Goal: Obtain resource: Obtain resource

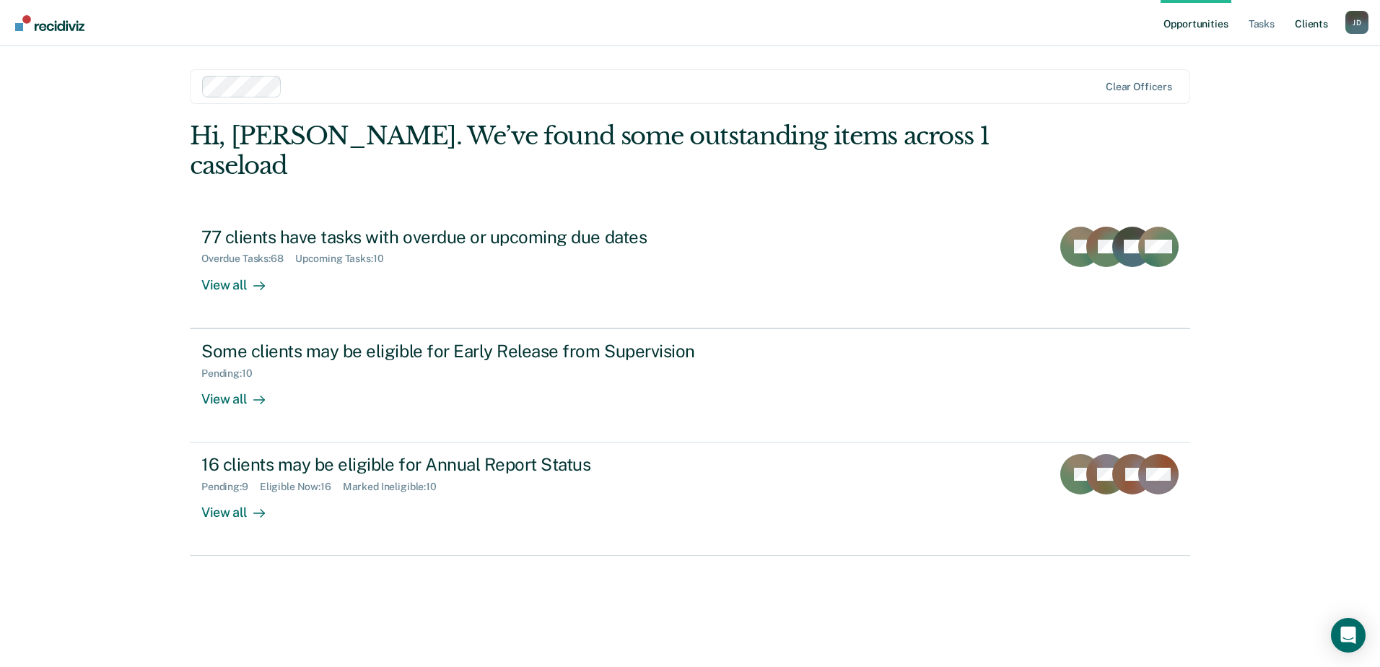
click at [1302, 21] on link "Client s" at bounding box center [1311, 23] width 39 height 46
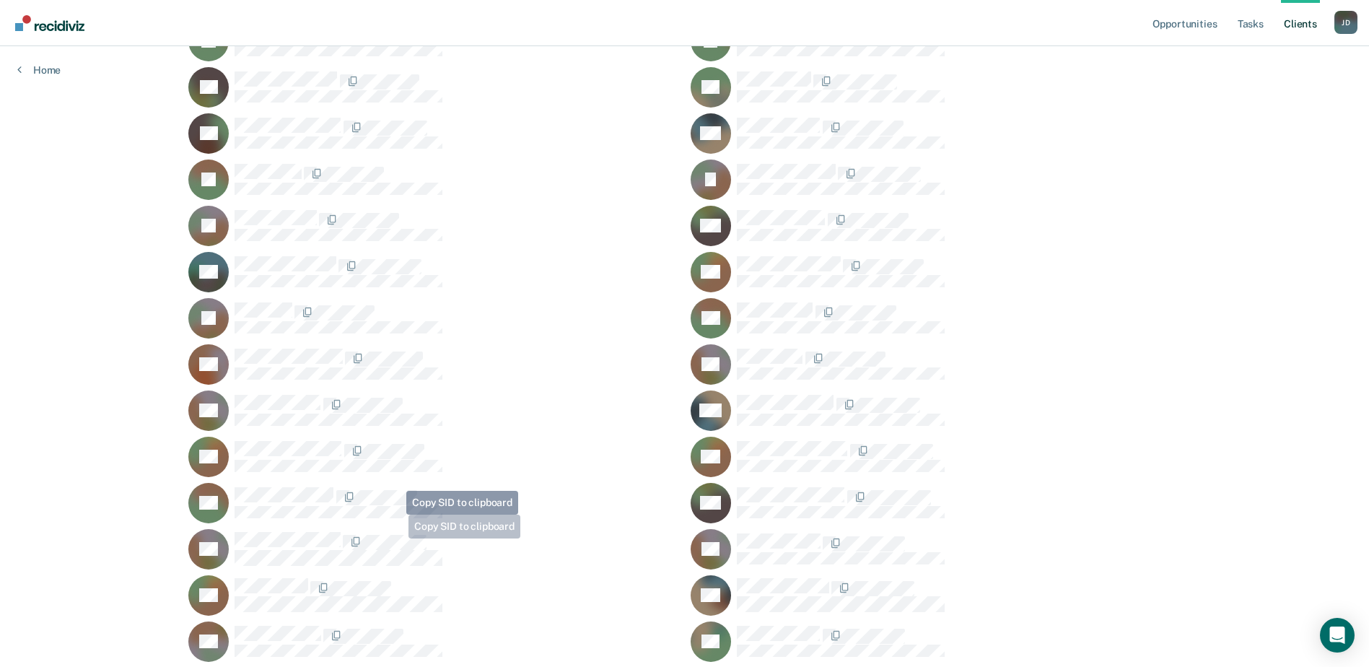
scroll to position [3103, 0]
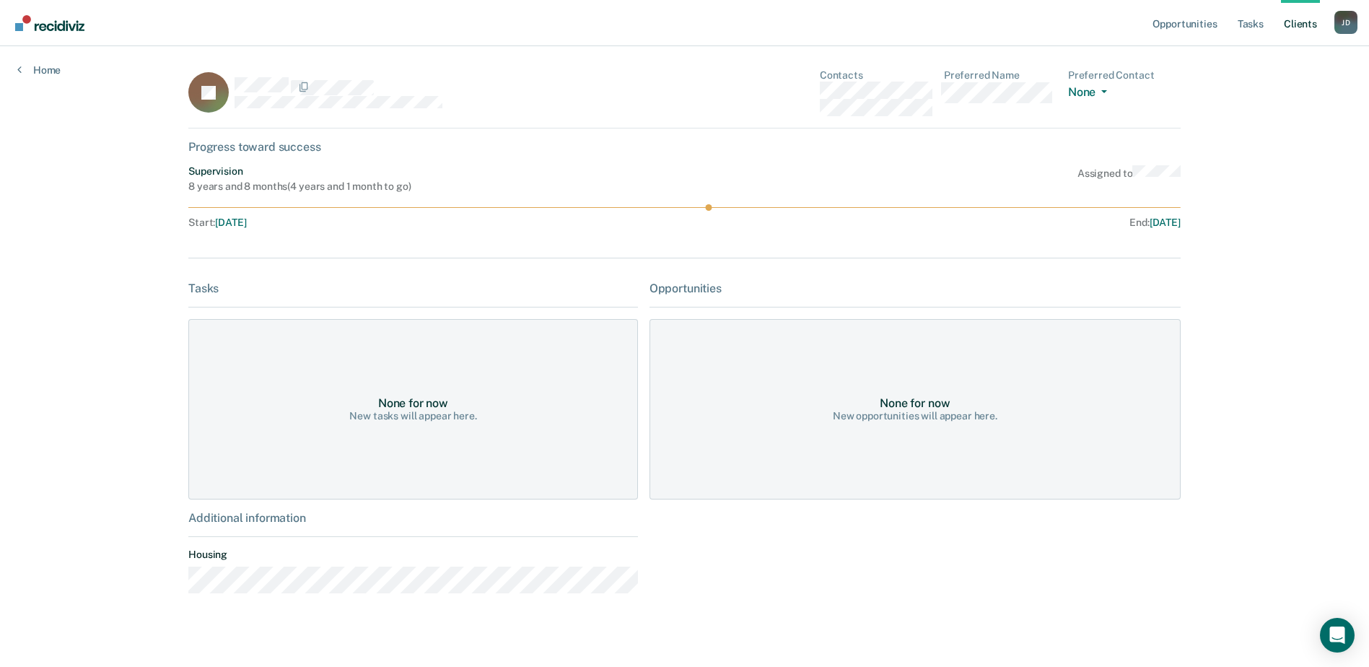
drag, startPoint x: 1053, startPoint y: 405, endPoint x: 768, endPoint y: 403, distance: 285.1
click at [1049, 403] on div "None for now New opportunities will appear here." at bounding box center [915, 409] width 531 height 180
click at [371, 394] on div "None for now New tasks will appear here." at bounding box center [413, 409] width 450 height 180
click at [271, 377] on div "None for now New tasks will appear here." at bounding box center [413, 409] width 450 height 180
click at [369, 373] on div "None for now New tasks will appear here." at bounding box center [413, 409] width 450 height 180
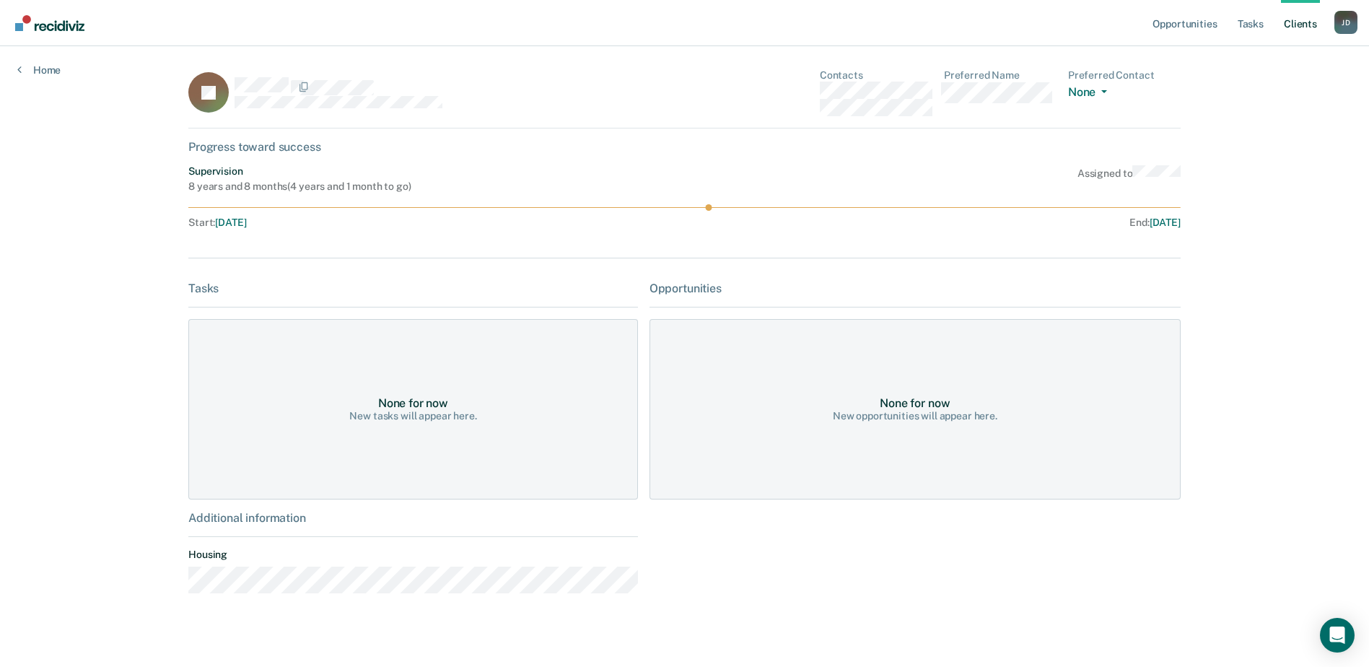
click at [912, 411] on div "New opportunities will appear here." at bounding box center [915, 416] width 165 height 12
click at [233, 147] on div "Progress toward success" at bounding box center [684, 147] width 992 height 14
click at [43, 68] on link "Home" at bounding box center [38, 70] width 43 height 13
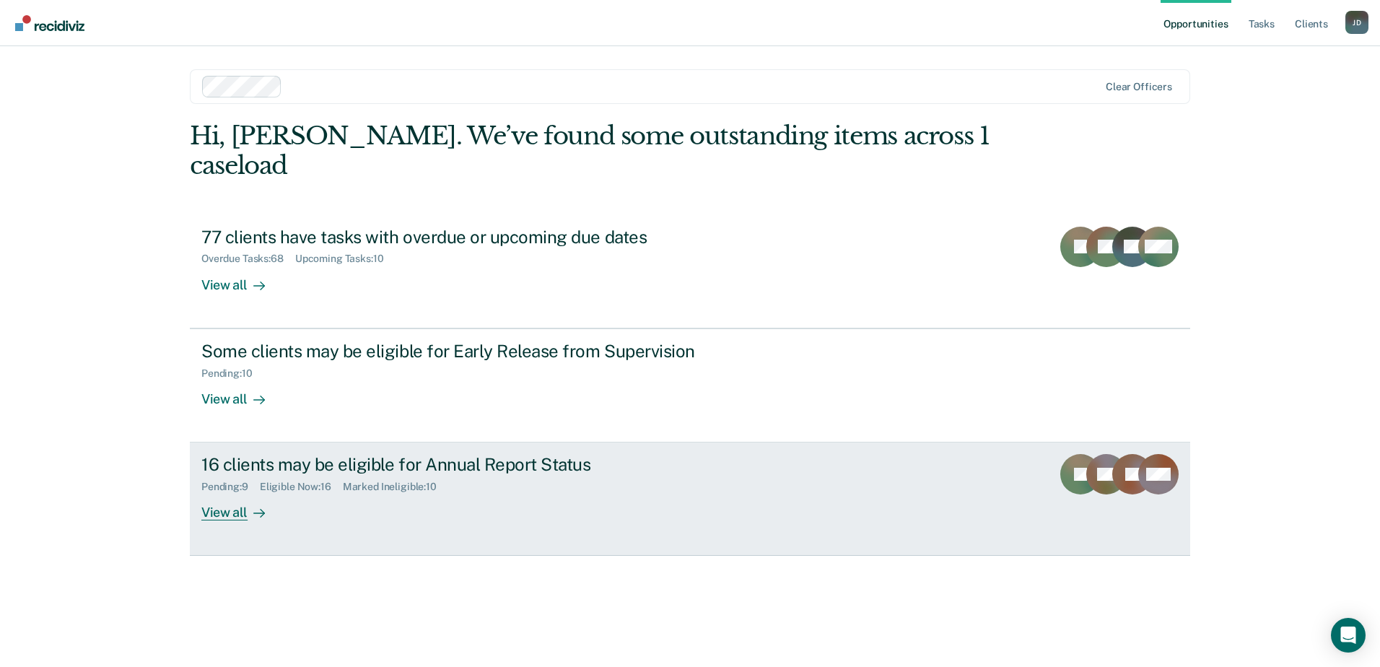
click at [323, 442] on link "16 clients may be eligible for Annual Report Status Pending : 9 Eligible Now : …" at bounding box center [690, 498] width 1000 height 113
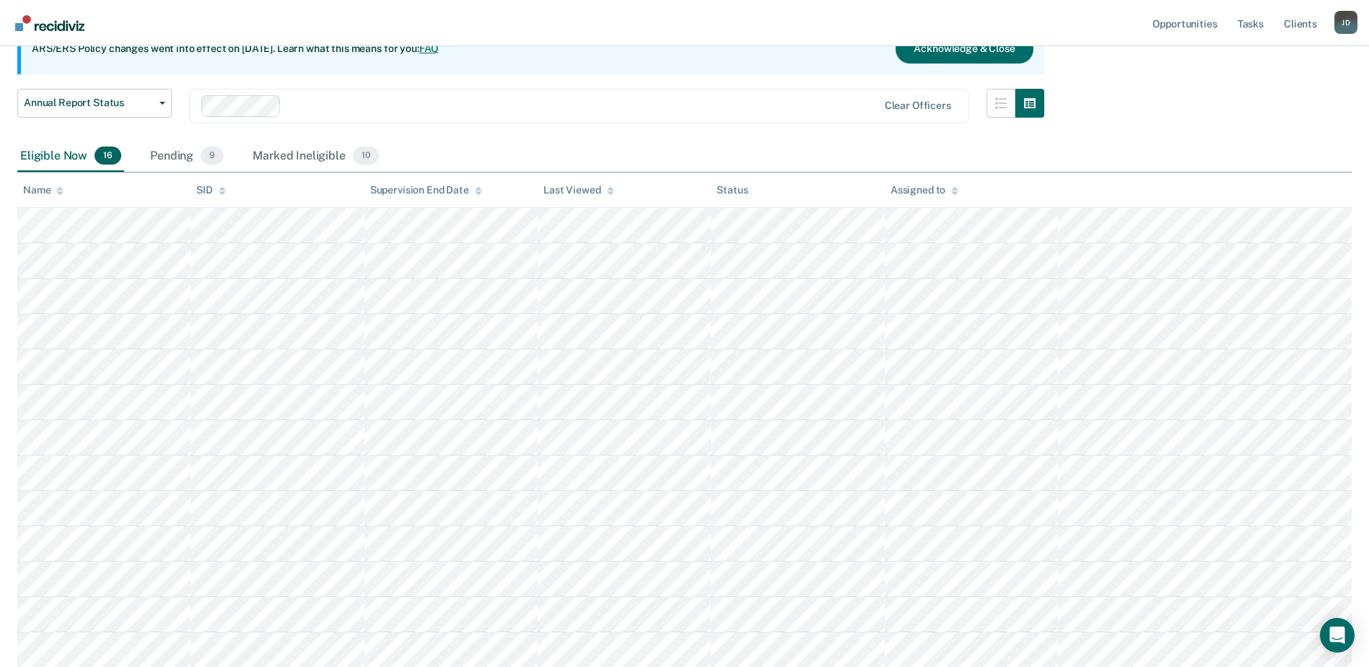
scroll to position [136, 0]
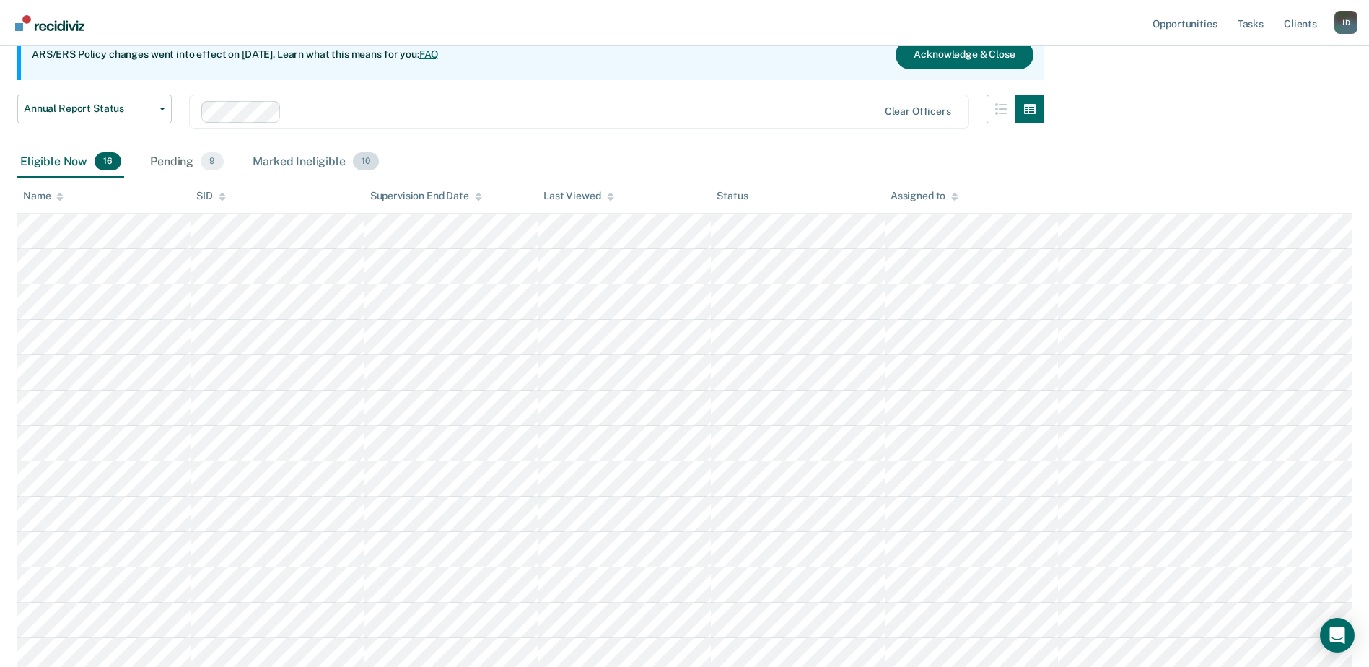
click at [292, 157] on div "Marked Ineligible 10" at bounding box center [315, 163] width 131 height 32
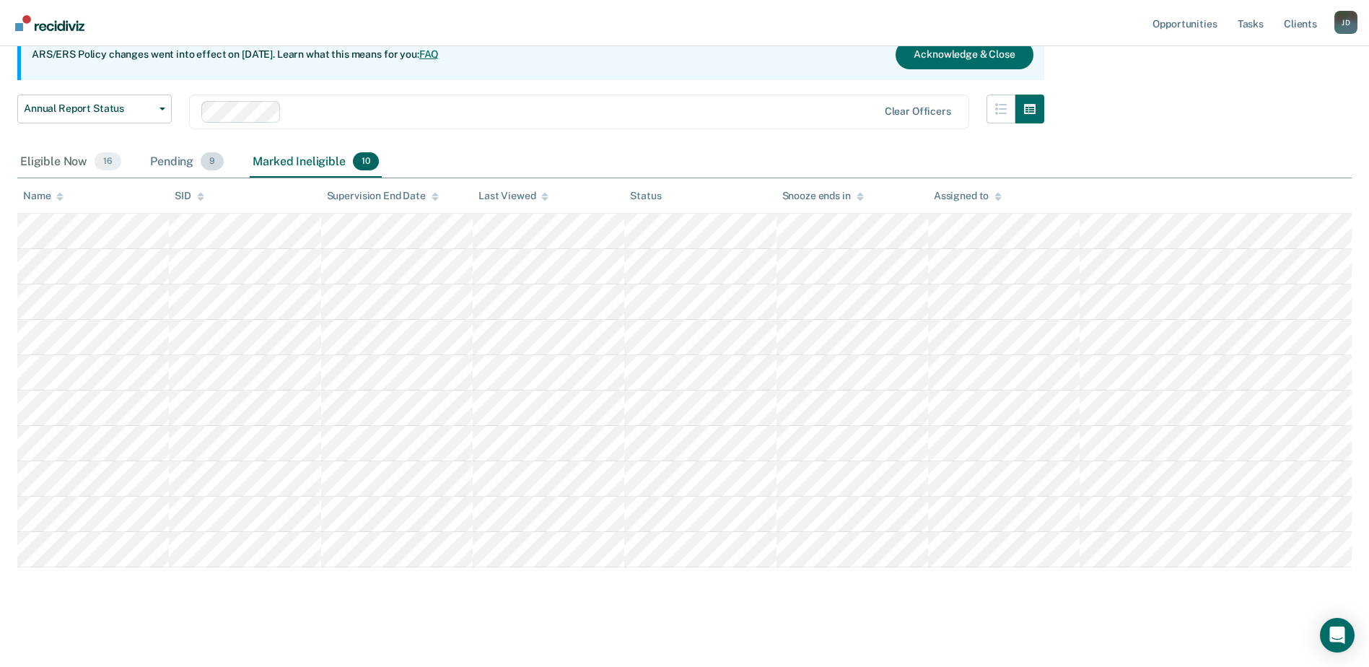
click at [170, 162] on div "Pending 9" at bounding box center [186, 163] width 79 height 32
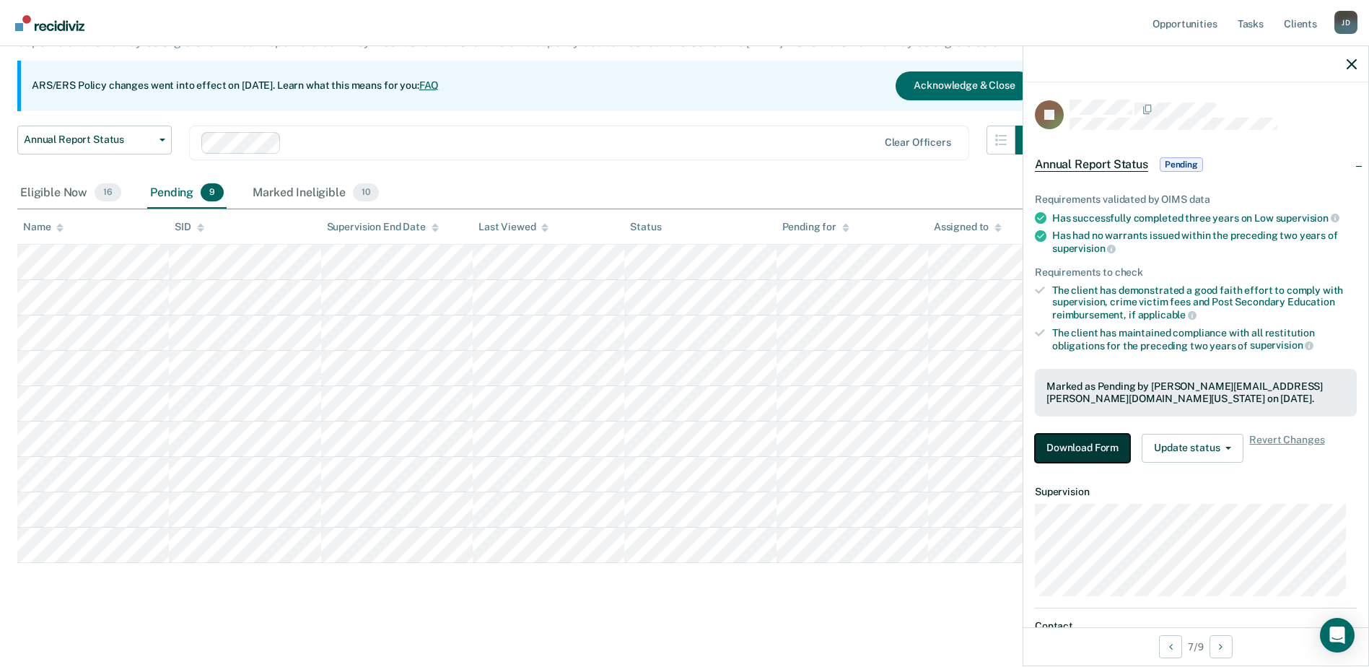
click at [1085, 458] on button "Download Form" at bounding box center [1082, 448] width 95 height 29
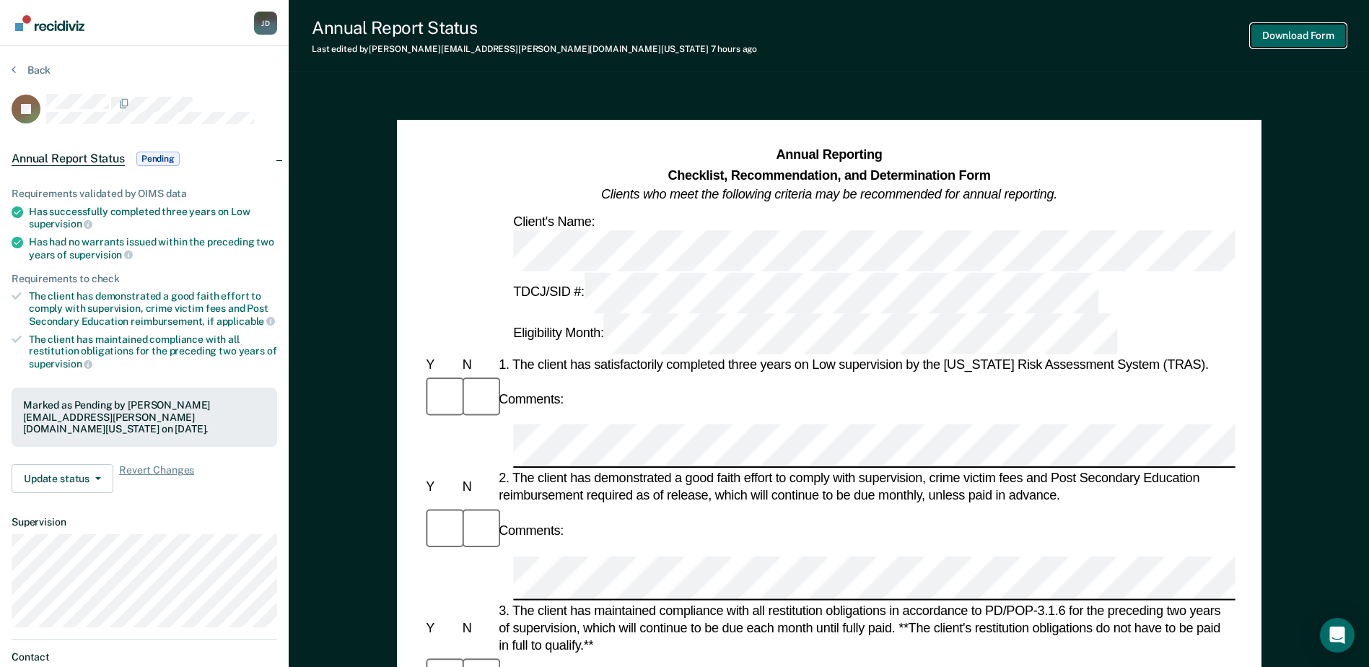
click at [1323, 37] on button "Download Form" at bounding box center [1298, 36] width 95 height 24
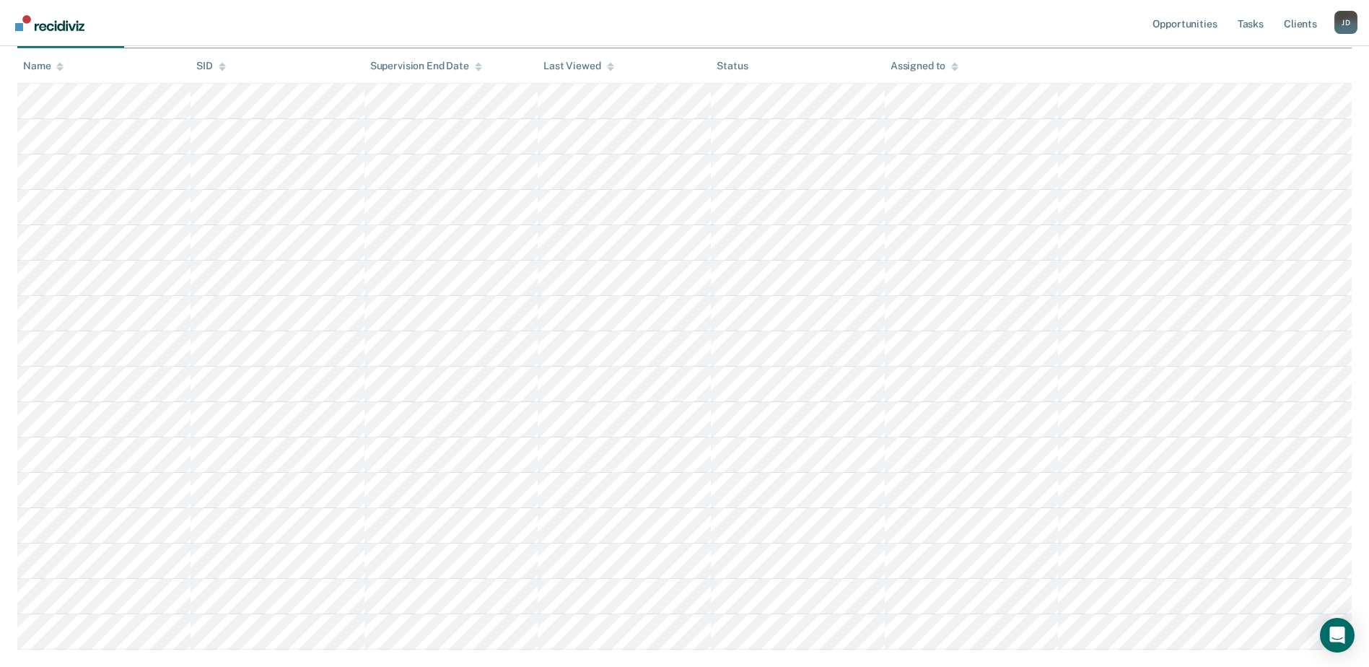
scroll to position [136, 0]
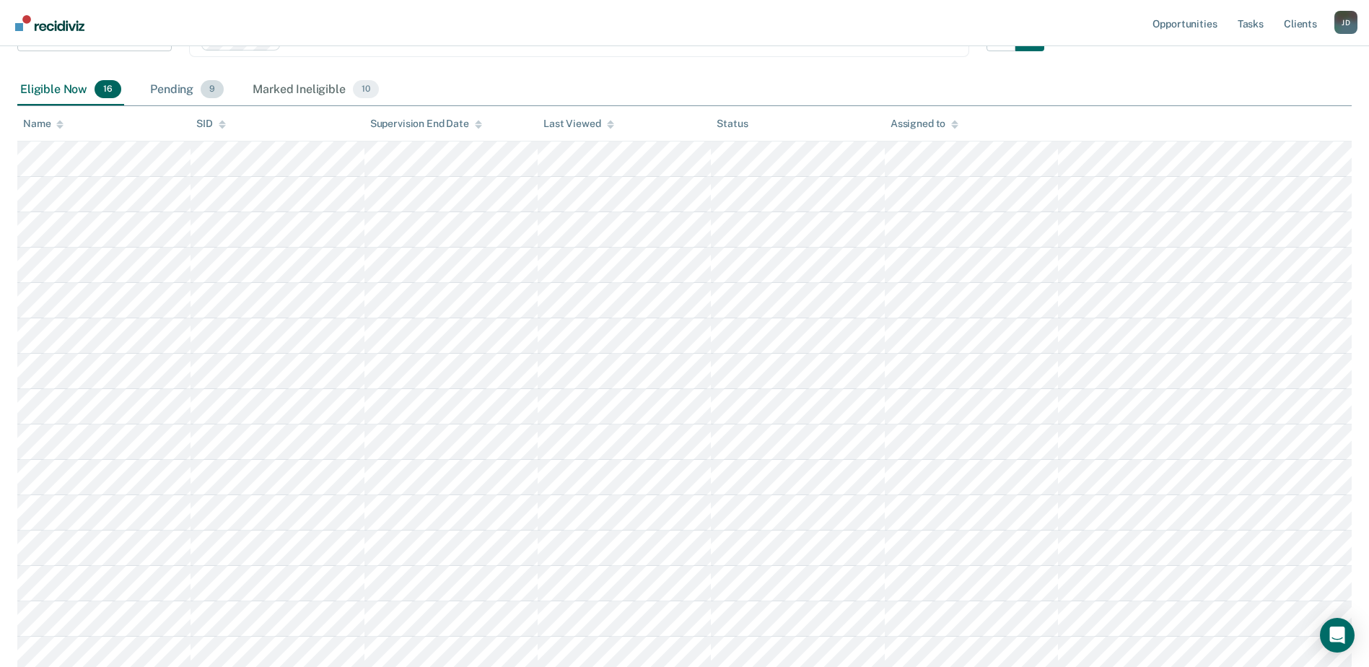
click at [176, 89] on div "Pending 9" at bounding box center [186, 90] width 79 height 32
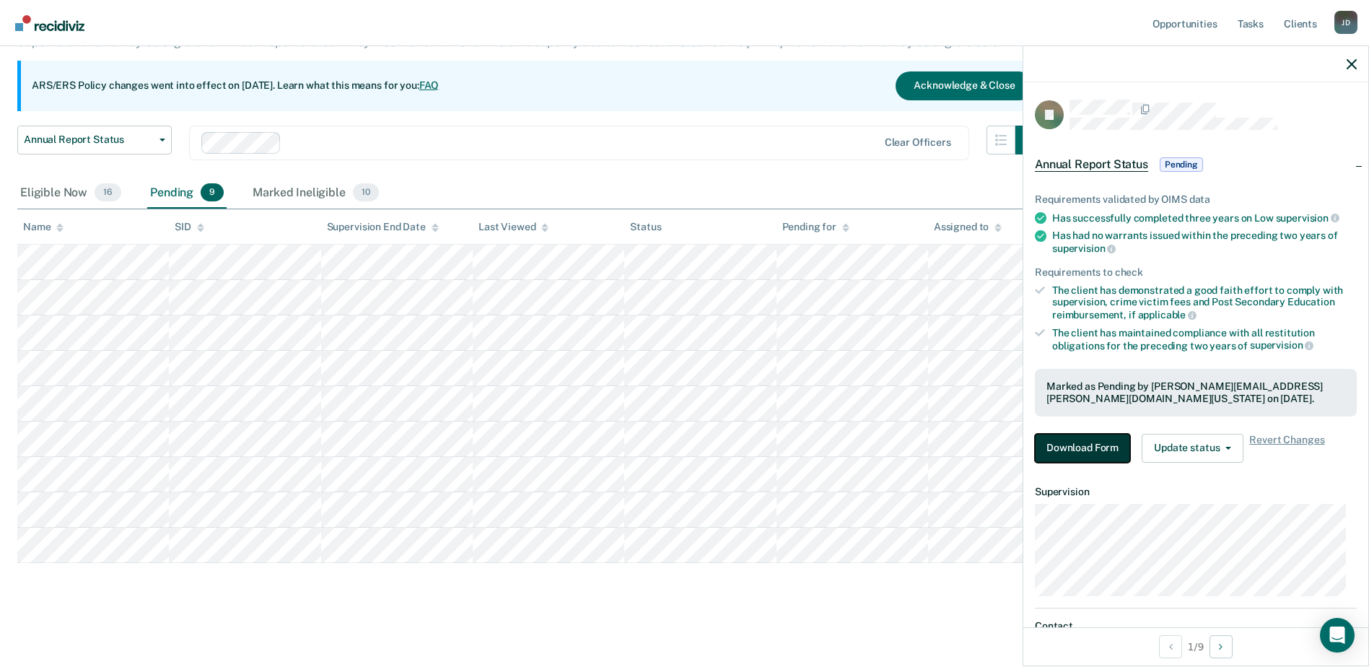
click at [1054, 447] on button "Download Form" at bounding box center [1082, 448] width 95 height 29
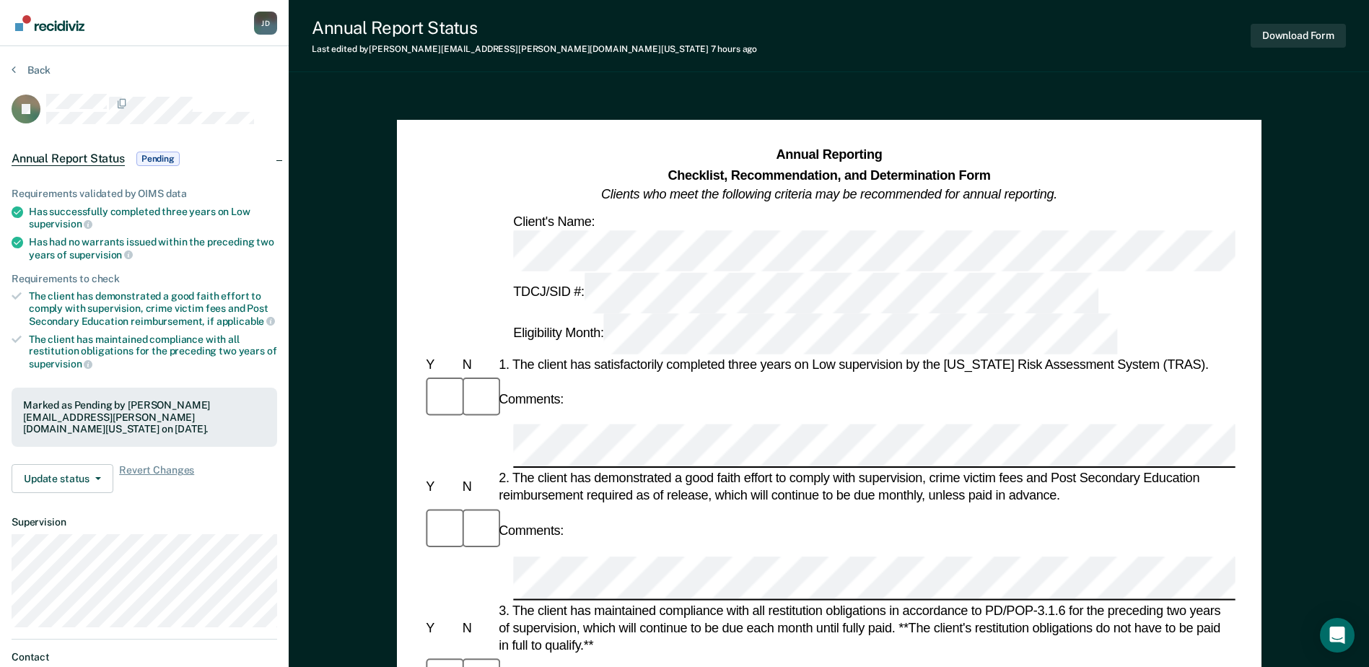
drag, startPoint x: 569, startPoint y: 389, endPoint x: 604, endPoint y: 421, distance: 47.5
click at [604, 601] on div "3. The client has maintained compliance with all restitution obligations in acc…" at bounding box center [866, 627] width 740 height 53
drag, startPoint x: 556, startPoint y: 388, endPoint x: 567, endPoint y: 424, distance: 38.4
click at [567, 601] on div "3. The client has maintained compliance with all restitution obligations in acc…" at bounding box center [866, 627] width 740 height 53
click at [585, 601] on div "3. The client has maintained compliance with all restitution obligations in acc…" at bounding box center [866, 627] width 740 height 53
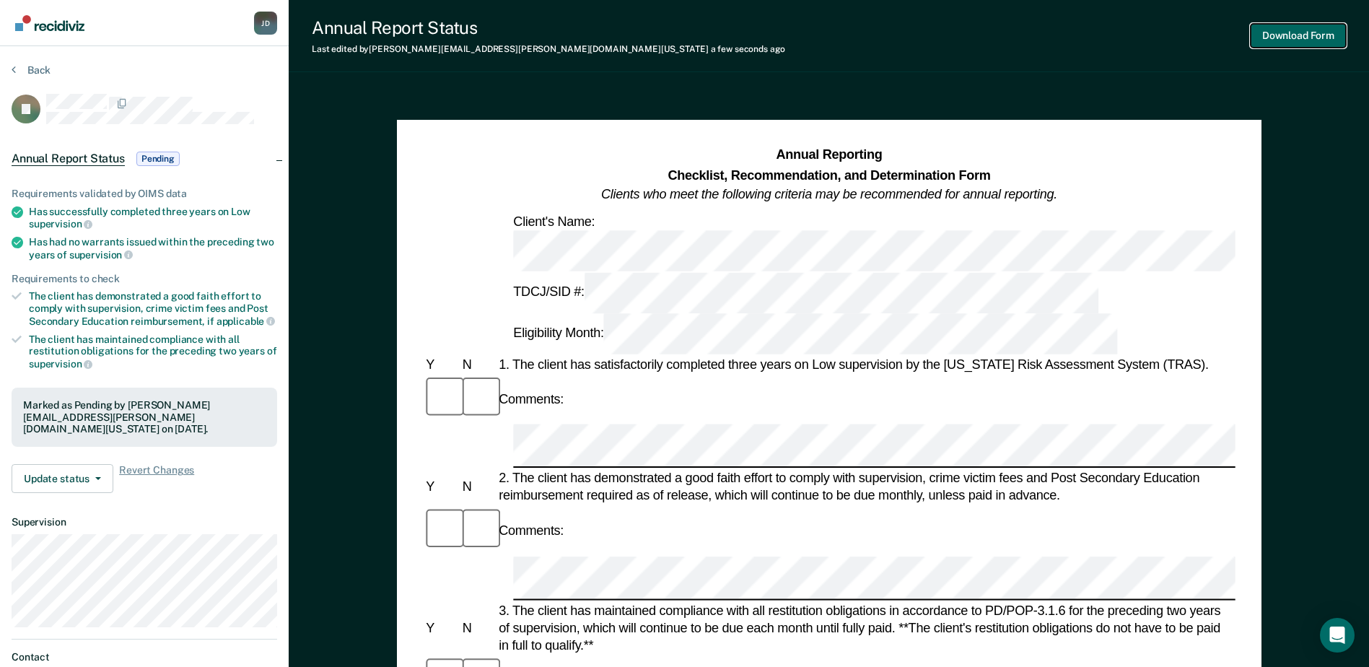
click at [1270, 37] on button "Download Form" at bounding box center [1298, 36] width 95 height 24
